Goal: Task Accomplishment & Management: Manage account settings

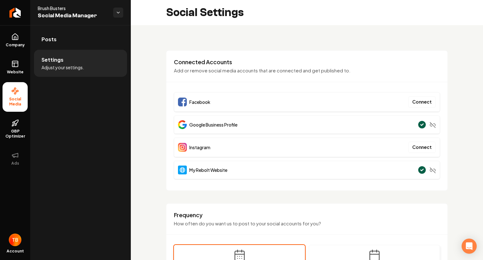
scroll to position [16, 0]
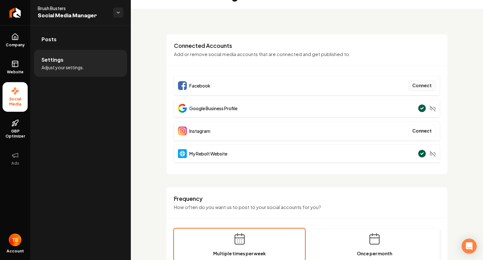
click at [415, 86] on button "Connect" at bounding box center [422, 85] width 28 height 11
click at [420, 86] on button "Connect" at bounding box center [422, 85] width 28 height 11
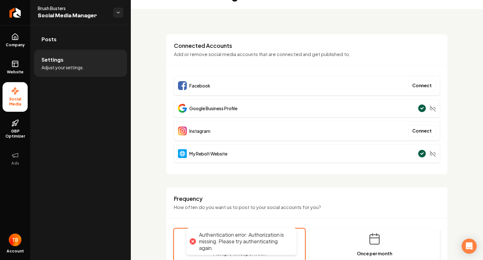
click at [192, 242] on div at bounding box center [192, 241] width 9 height 9
click at [420, 86] on button "Connect" at bounding box center [422, 85] width 28 height 11
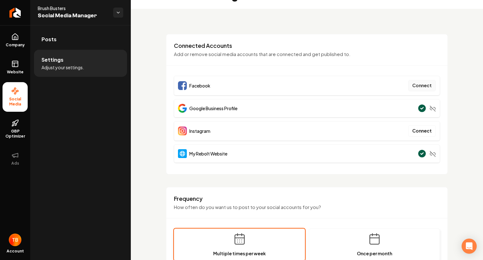
click at [427, 85] on button "Connect" at bounding box center [422, 85] width 28 height 11
click at [424, 83] on button "Connect" at bounding box center [422, 85] width 28 height 11
click at [417, 86] on button "Connect" at bounding box center [422, 85] width 28 height 11
click at [421, 86] on button "Connect" at bounding box center [422, 85] width 28 height 11
click at [417, 84] on button "Connect" at bounding box center [422, 85] width 28 height 11
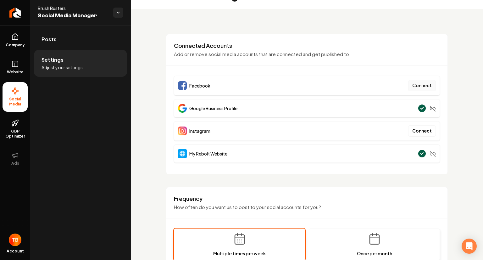
click at [417, 86] on button "Connect" at bounding box center [422, 85] width 28 height 11
click at [421, 87] on button "Connect" at bounding box center [422, 85] width 28 height 11
click at [415, 86] on button "Connect" at bounding box center [422, 85] width 28 height 11
click at [412, 82] on button "Connect" at bounding box center [422, 85] width 28 height 11
click at [416, 87] on button "Connect" at bounding box center [422, 85] width 28 height 11
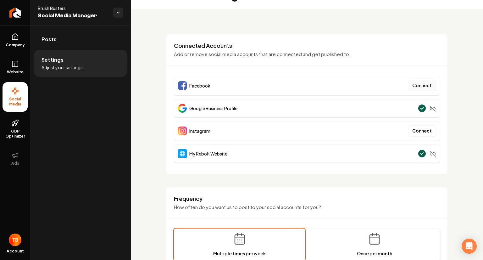
click at [410, 83] on button "Connect" at bounding box center [422, 85] width 28 height 11
click at [413, 84] on button "Connect" at bounding box center [422, 85] width 28 height 11
click at [424, 85] on button "Connect" at bounding box center [422, 85] width 28 height 11
click at [422, 84] on button "Connect" at bounding box center [422, 85] width 28 height 11
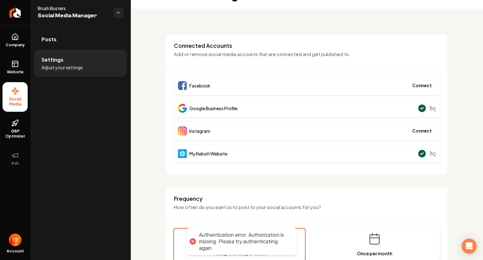
click at [196, 240] on div at bounding box center [192, 241] width 9 height 9
click at [192, 242] on div at bounding box center [192, 241] width 9 height 9
click at [415, 83] on button "Connect" at bounding box center [422, 85] width 28 height 11
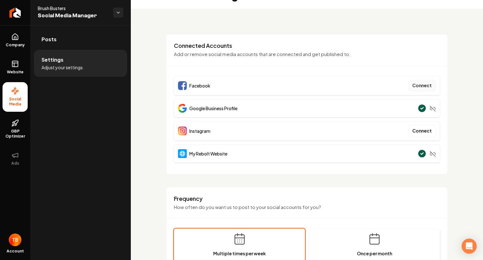
click at [423, 86] on button "Connect" at bounding box center [422, 85] width 28 height 11
click at [414, 88] on button "Connect" at bounding box center [422, 85] width 28 height 11
click at [418, 85] on button "Connect" at bounding box center [422, 85] width 28 height 11
click at [417, 85] on button "Connect" at bounding box center [422, 85] width 28 height 11
click at [421, 87] on button "Connect" at bounding box center [422, 85] width 28 height 11
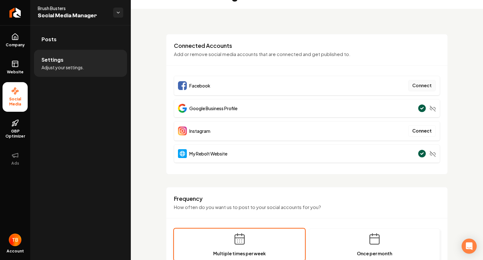
click at [422, 87] on button "Connect" at bounding box center [422, 85] width 28 height 11
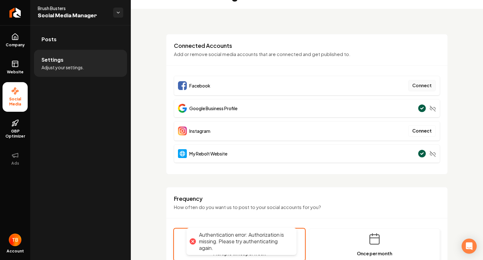
click at [419, 85] on button "Connect" at bounding box center [422, 85] width 28 height 11
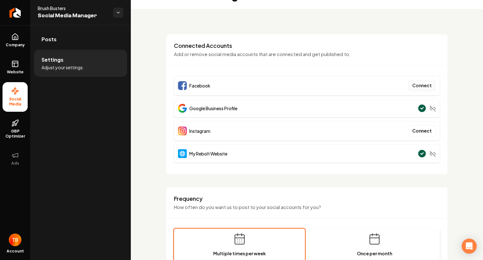
click at [413, 85] on button "Connect" at bounding box center [422, 85] width 28 height 11
click at [419, 84] on button "Connect" at bounding box center [422, 85] width 28 height 11
click at [380, 21] on div "**********" at bounding box center [307, 224] width 352 height 431
click at [415, 89] on button "Connect" at bounding box center [422, 85] width 28 height 11
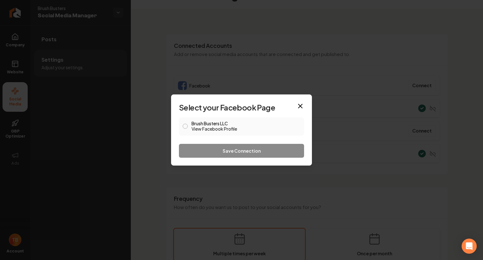
click at [187, 127] on div "Brush Busters LLC View Facebook Profile" at bounding box center [241, 126] width 125 height 18
click at [182, 125] on div "Brush Busters LLC View Facebook Profile" at bounding box center [241, 126] width 125 height 18
click at [195, 125] on label "Brush Busters LLC View Facebook Profile" at bounding box center [246, 126] width 109 height 11
click at [188, 125] on button "Brush Busters LLC View Facebook Profile" at bounding box center [185, 126] width 5 height 5
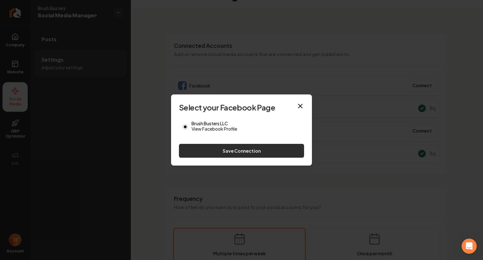
click at [229, 154] on button "Save Connection" at bounding box center [241, 151] width 125 height 14
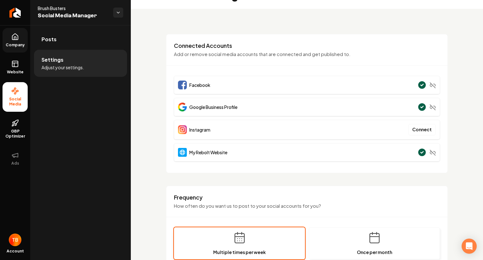
click at [11, 39] on icon at bounding box center [15, 37] width 8 height 8
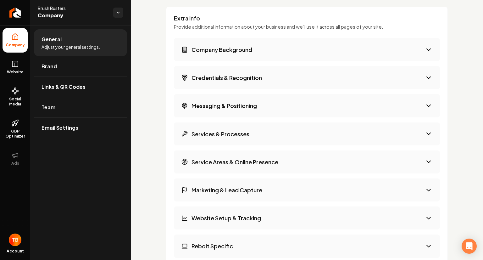
scroll to position [810, 0]
click at [231, 48] on h3 "Company Background" at bounding box center [222, 50] width 61 height 8
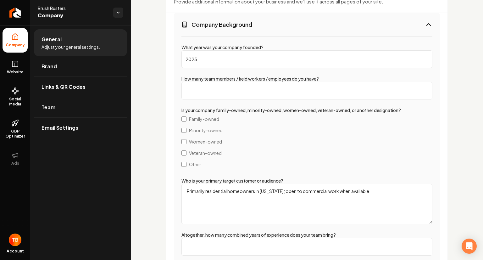
scroll to position [836, 0]
click at [210, 87] on input "How many team members / field workers / employees do you have?" at bounding box center [306, 90] width 251 height 18
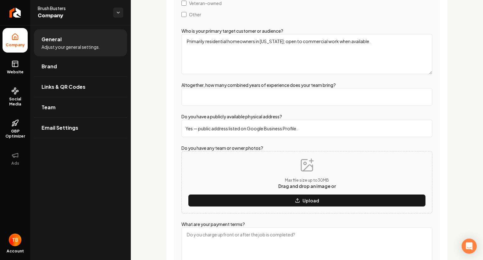
scroll to position [985, 0]
type input "3"
click at [223, 92] on input "Altogether, how many combined years of experience does your team bring?" at bounding box center [306, 97] width 251 height 18
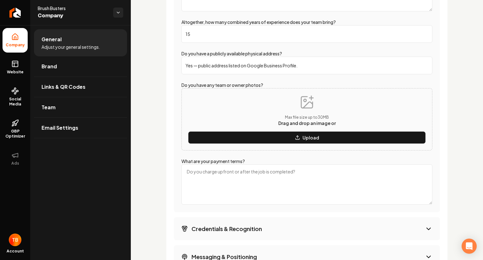
scroll to position [1049, 0]
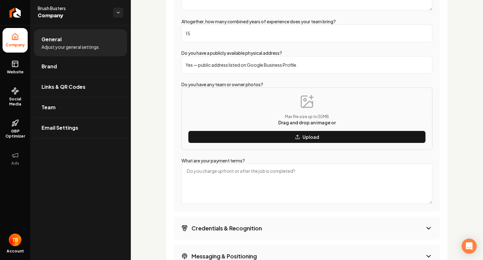
type input "15"
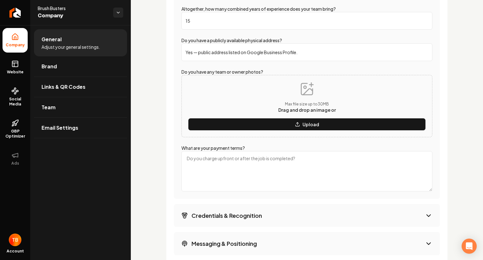
scroll to position [1047, 0]
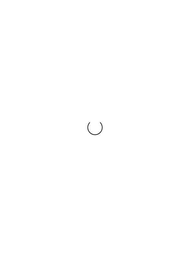
click at [83, 58] on div "Loading... Loading..." at bounding box center [95, 127] width 190 height 255
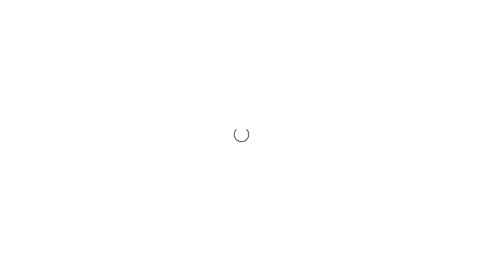
click at [190, 72] on div "Loading... Loading..." at bounding box center [241, 134] width 483 height 269
drag, startPoint x: 309, startPoint y: 72, endPoint x: 272, endPoint y: 73, distance: 36.2
click at [190, 73] on div "Loading... Loading..." at bounding box center [241, 134] width 483 height 269
